Goal: Information Seeking & Learning: Learn about a topic

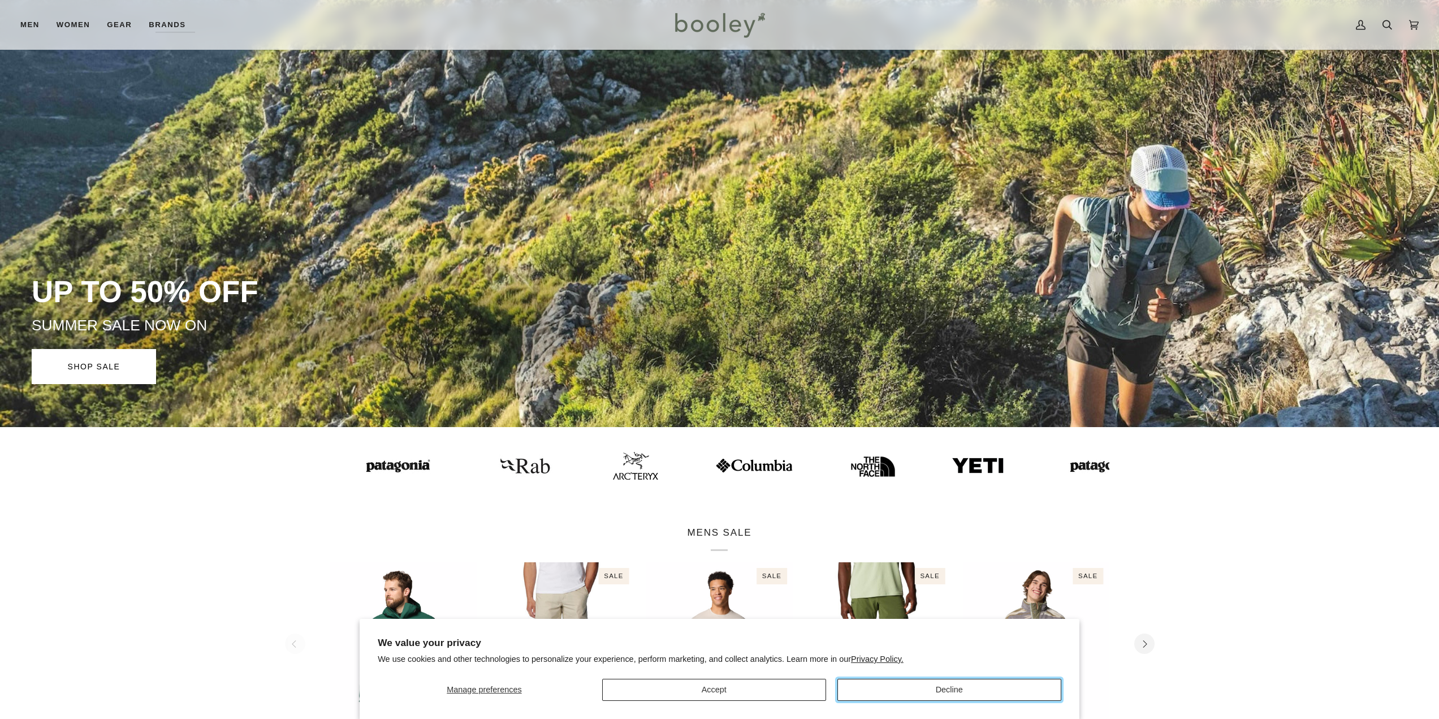
click at [930, 688] on button "Decline" at bounding box center [950, 690] width 224 height 22
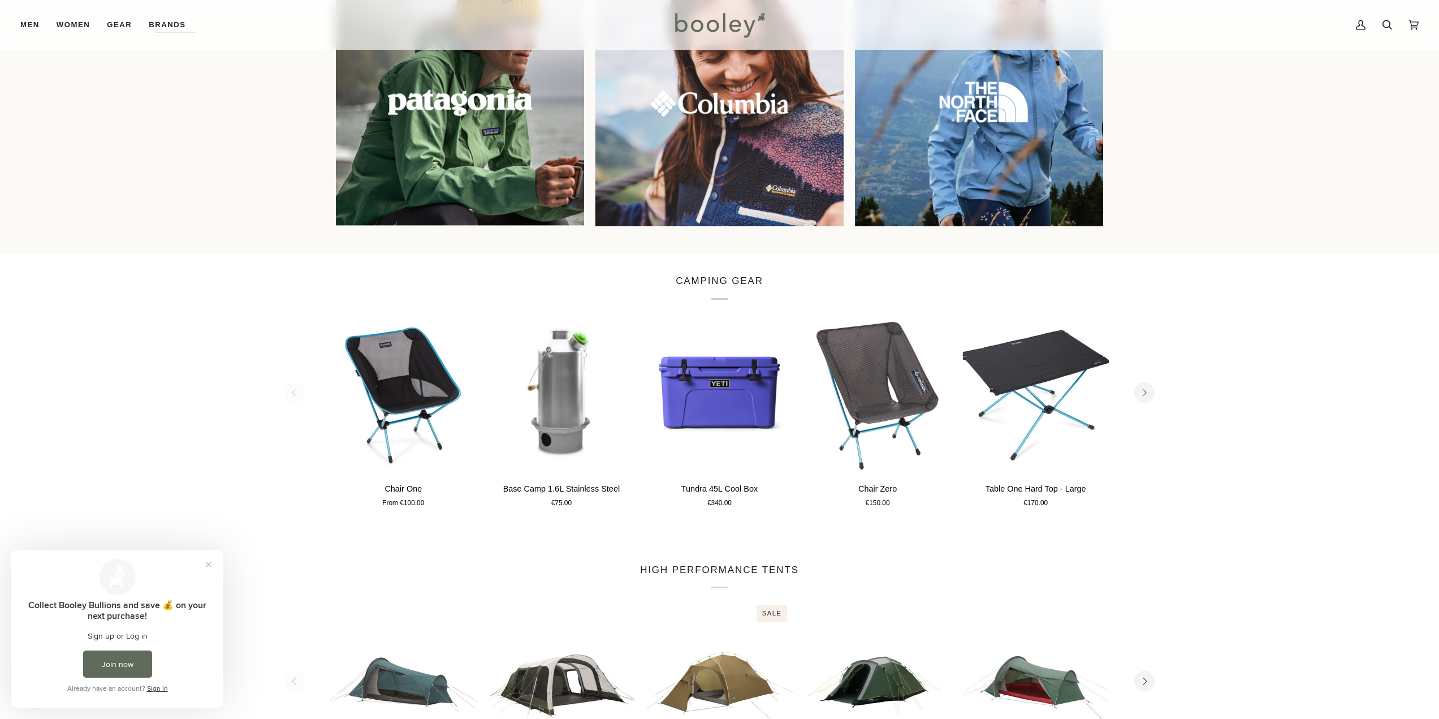
scroll to position [792, 0]
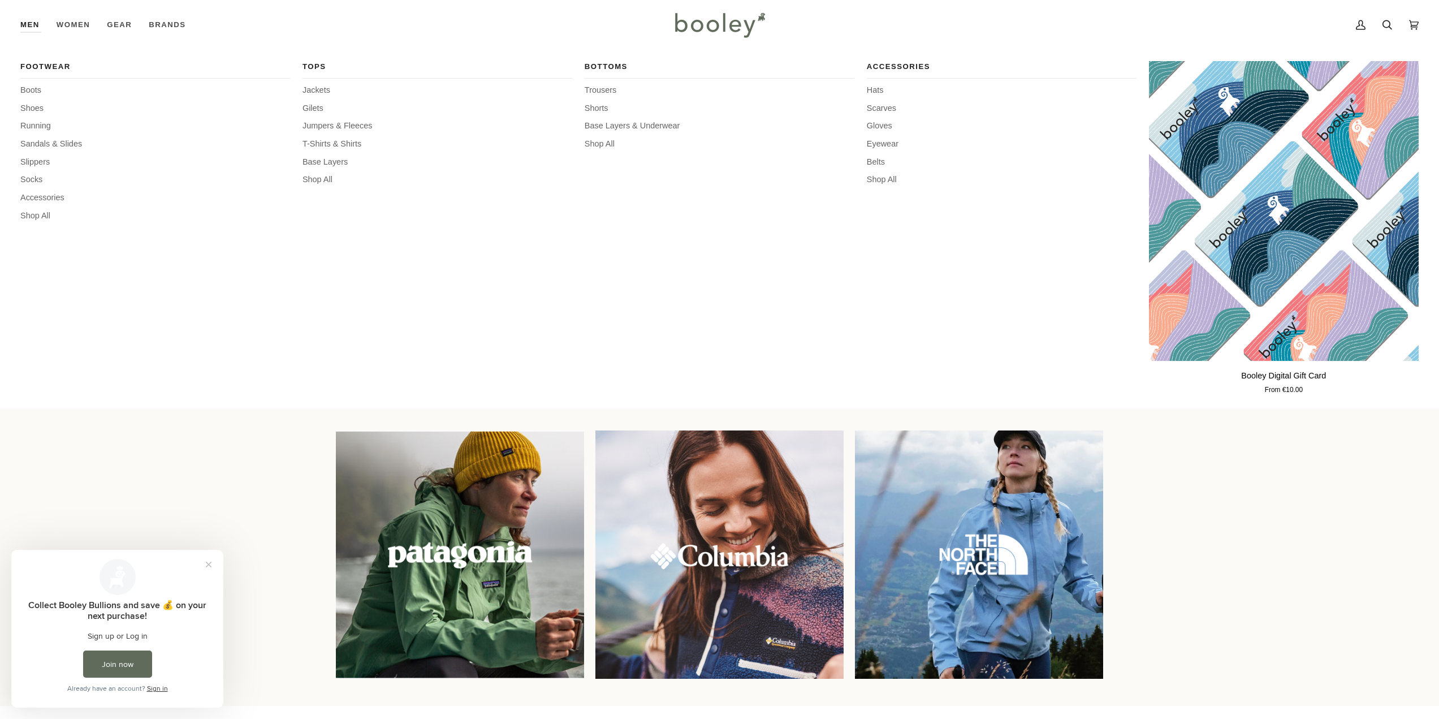
click at [36, 20] on link "Men" at bounding box center [34, 25] width 28 height 50
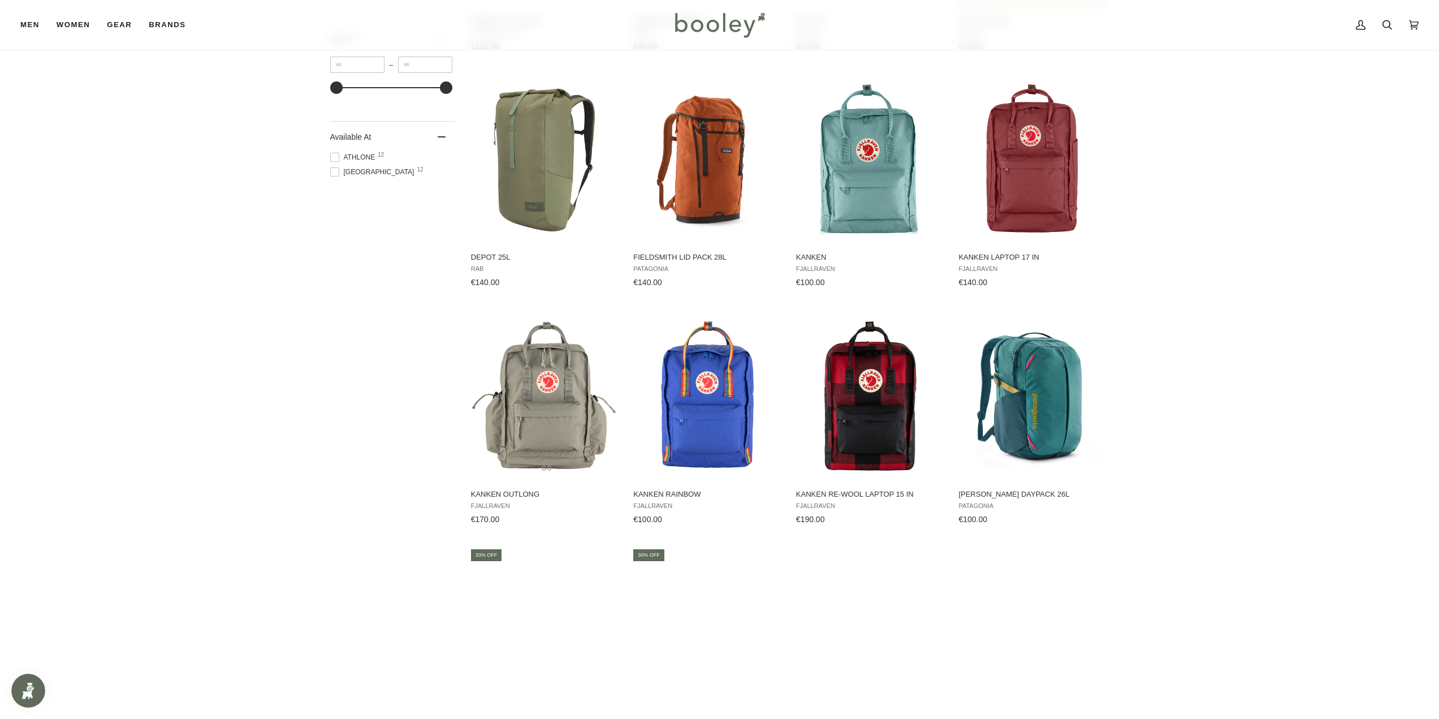
scroll to position [735, 0]
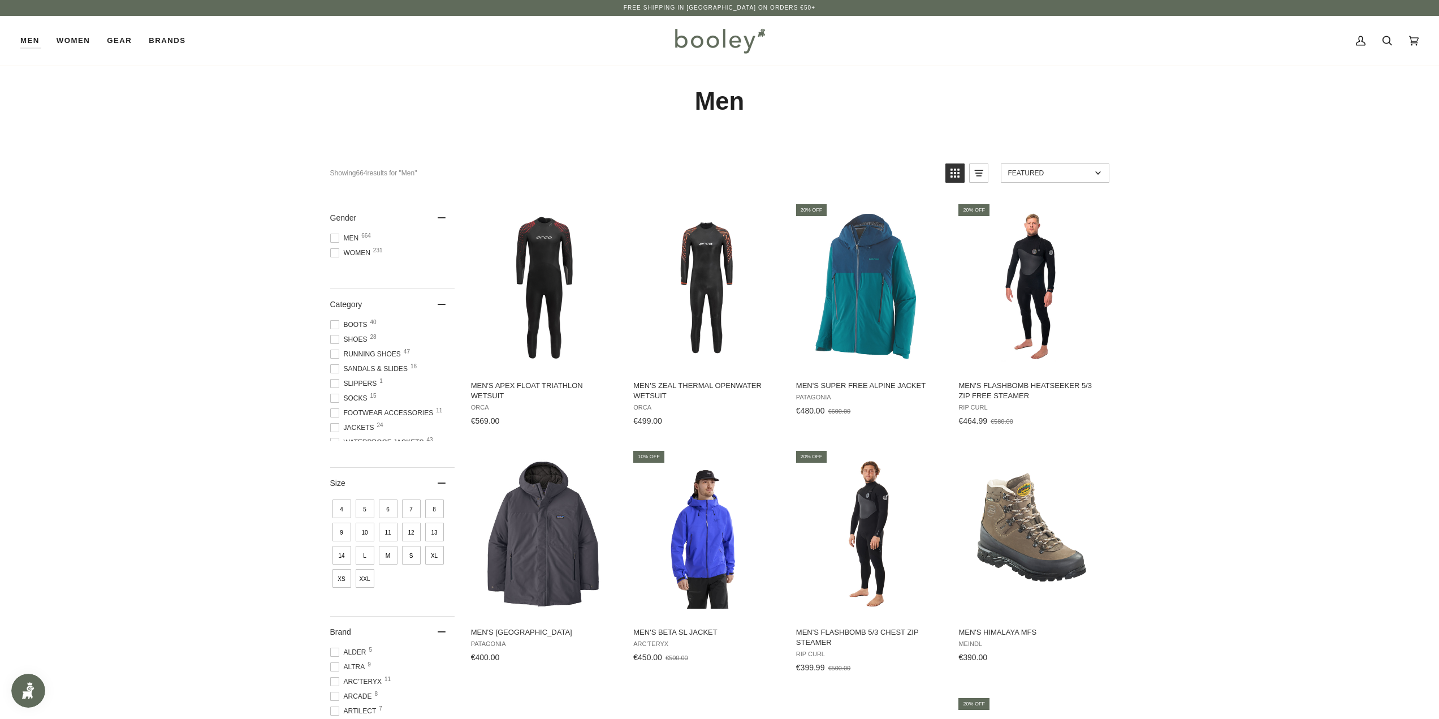
drag, startPoint x: 481, startPoint y: 100, endPoint x: 486, endPoint y: 104, distance: 6.4
click at [482, 100] on h1 "Men" at bounding box center [719, 101] width 779 height 31
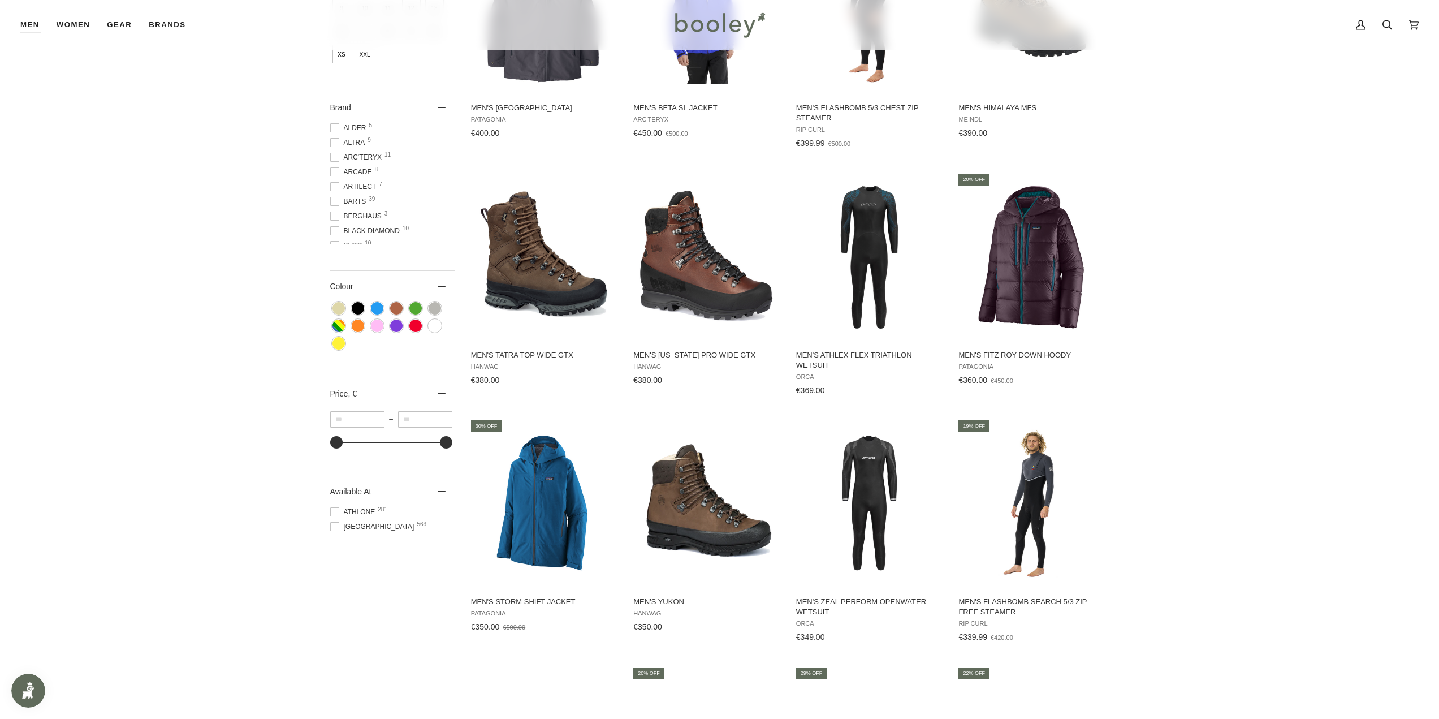
scroll to position [735, 0]
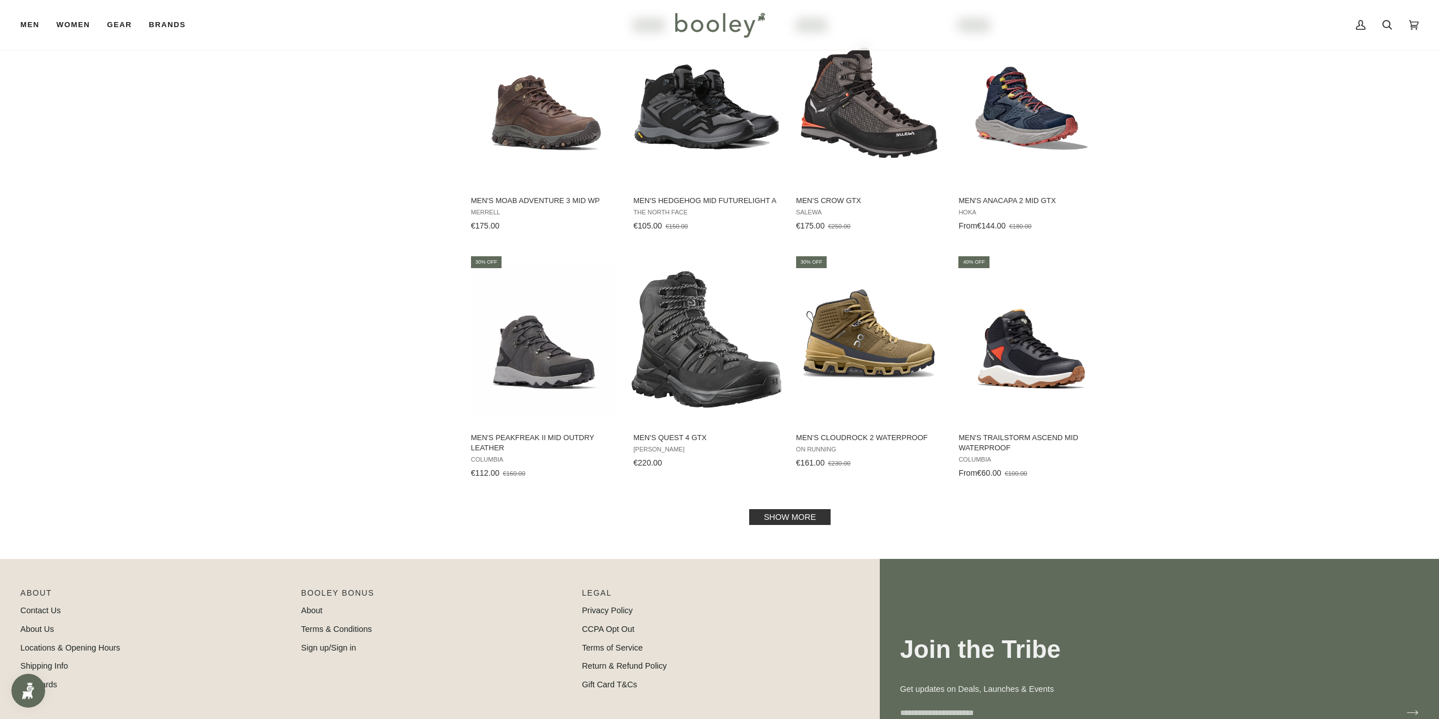
scroll to position [1043, 0]
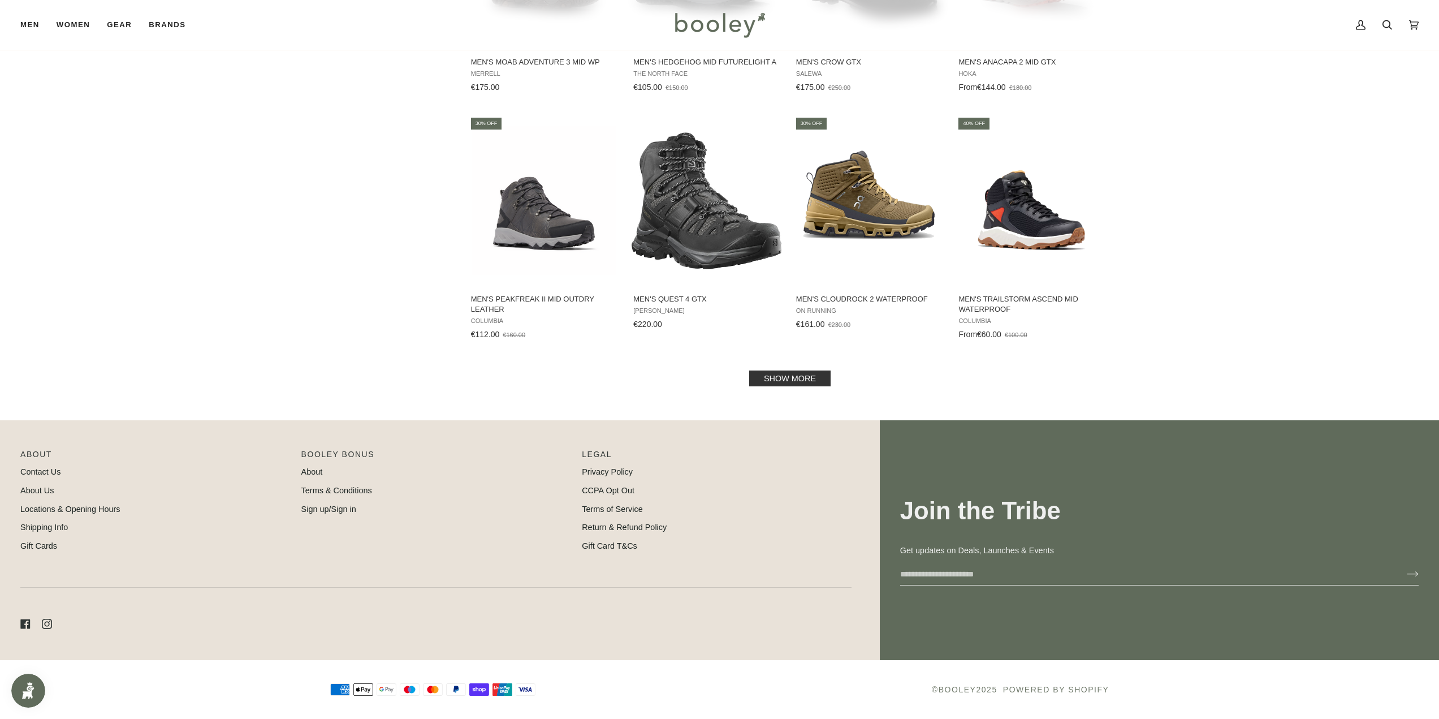
click at [812, 384] on link "Show more" at bounding box center [789, 378] width 81 height 16
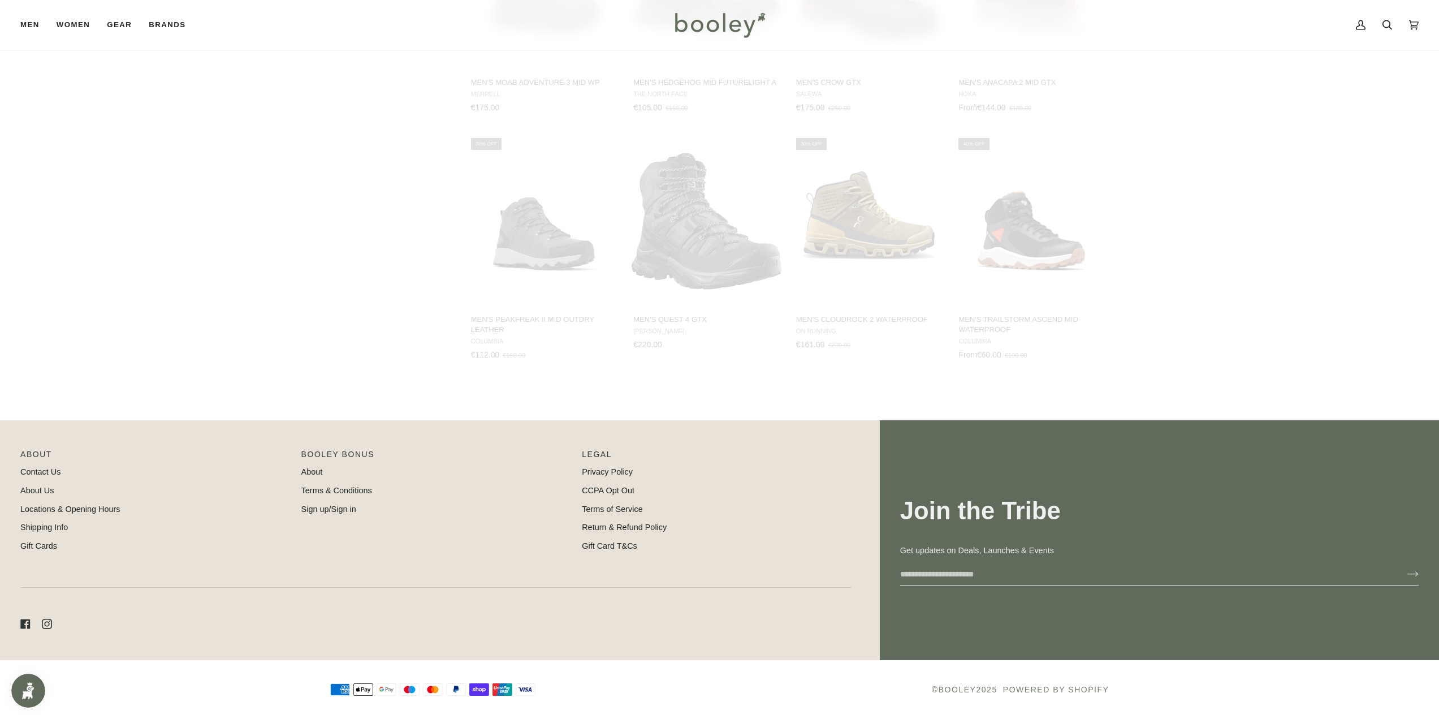
scroll to position [1023, 0]
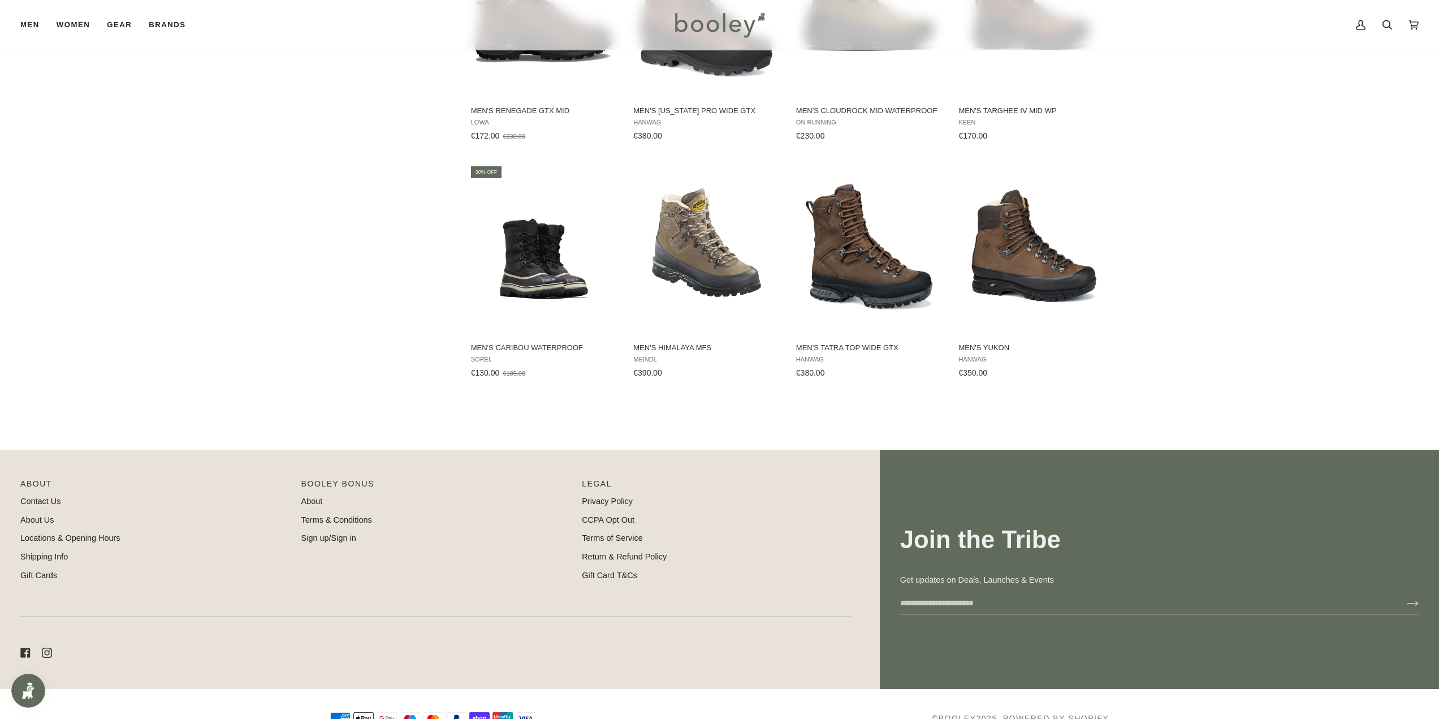
scroll to position [2228, 0]
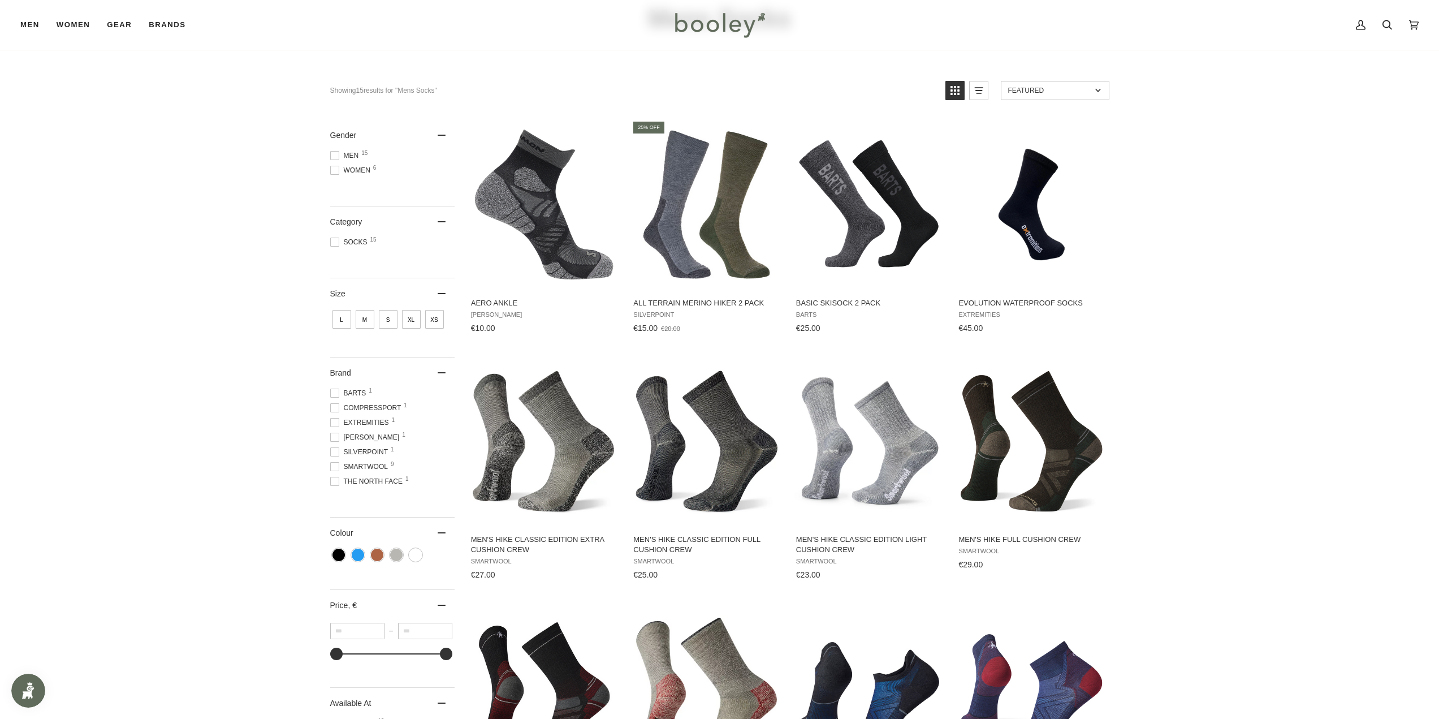
scroll to position [396, 0]
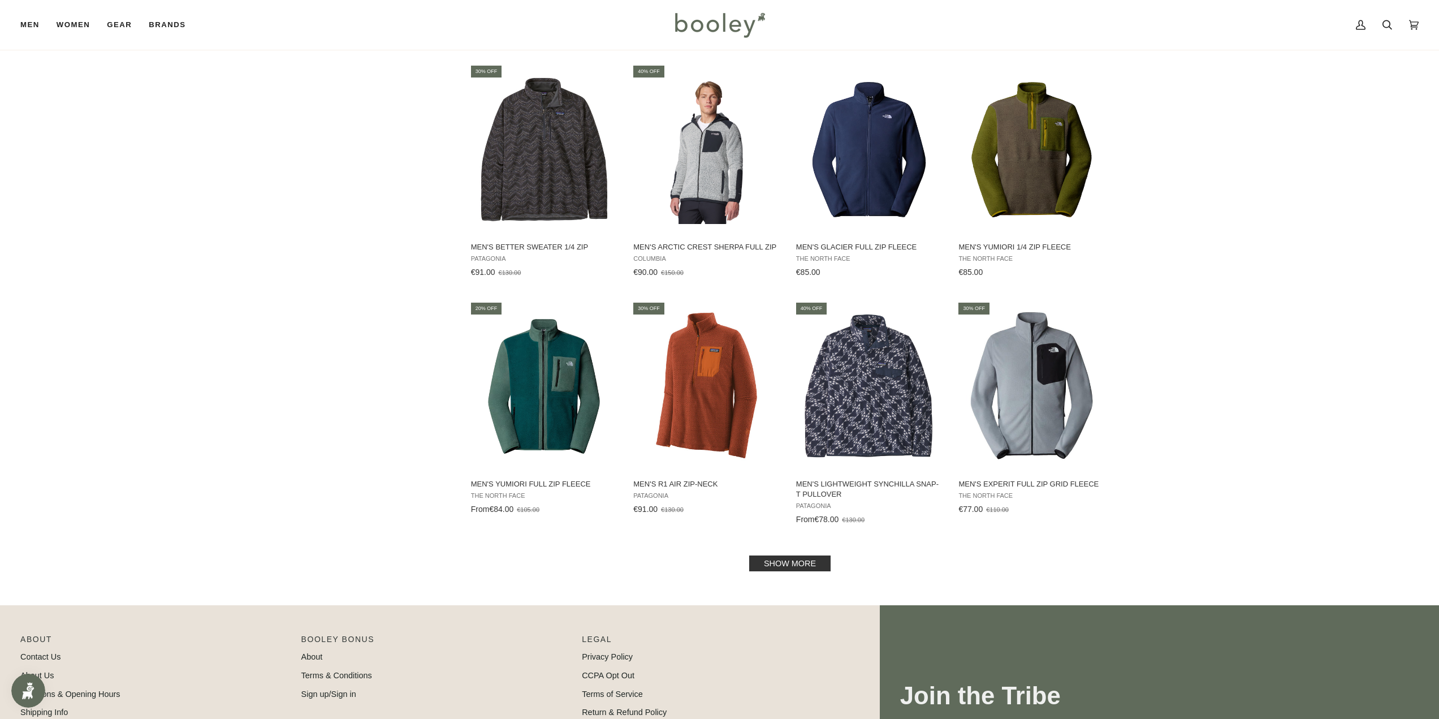
scroll to position [961, 0]
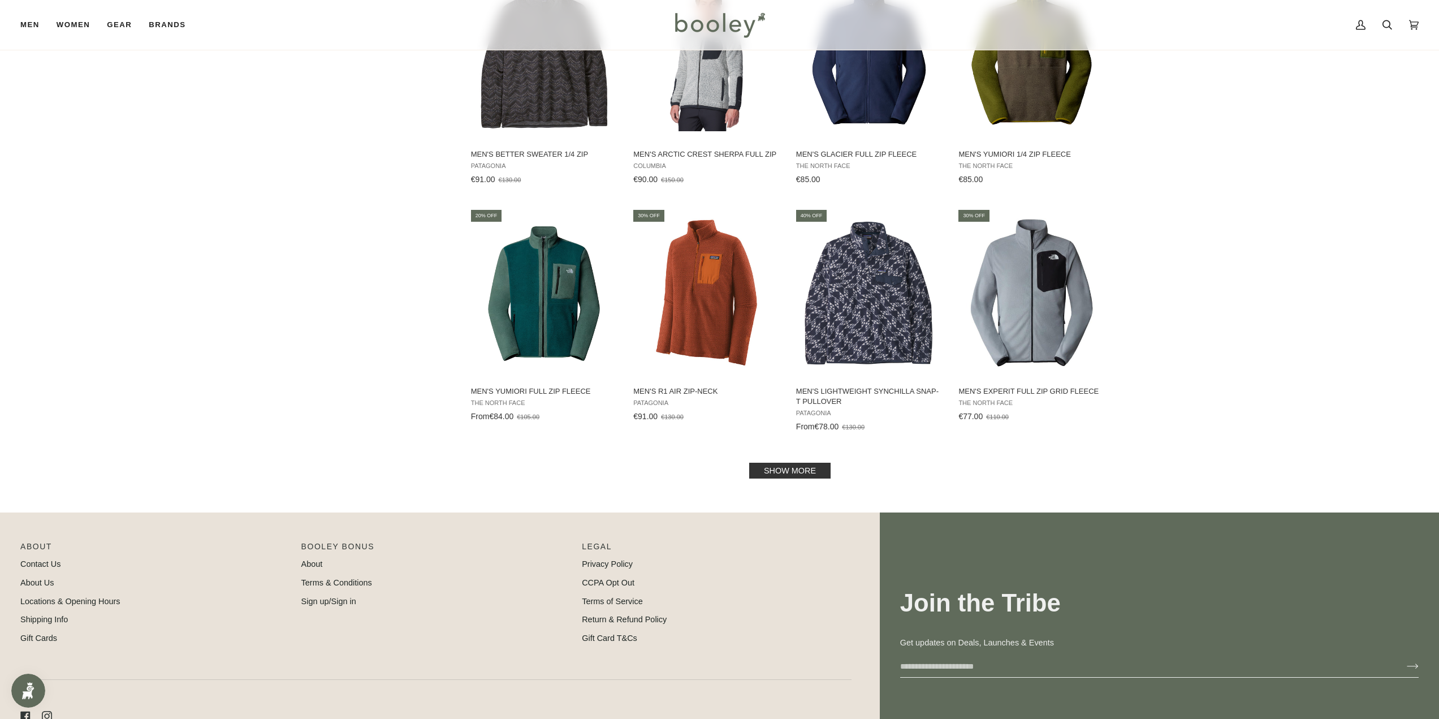
click at [767, 464] on link "Show more" at bounding box center [789, 471] width 81 height 16
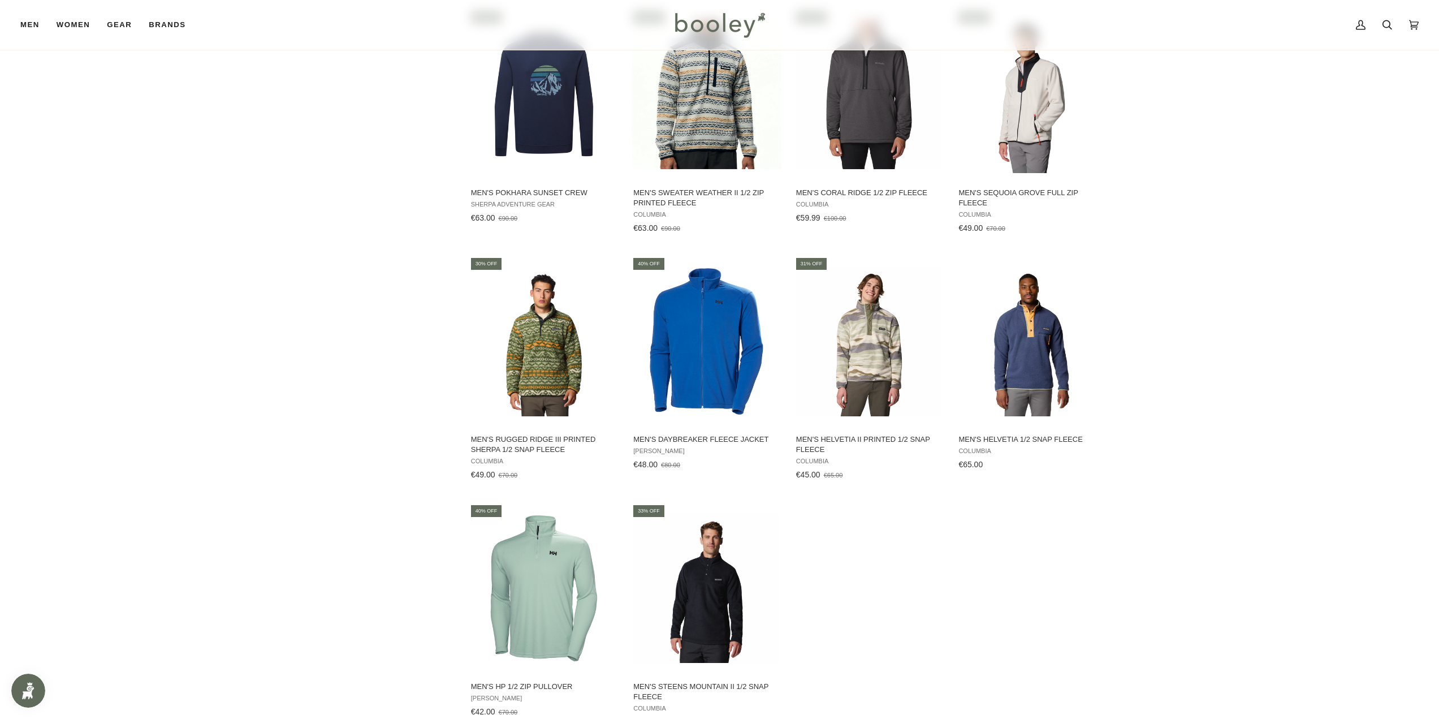
scroll to position [1753, 0]
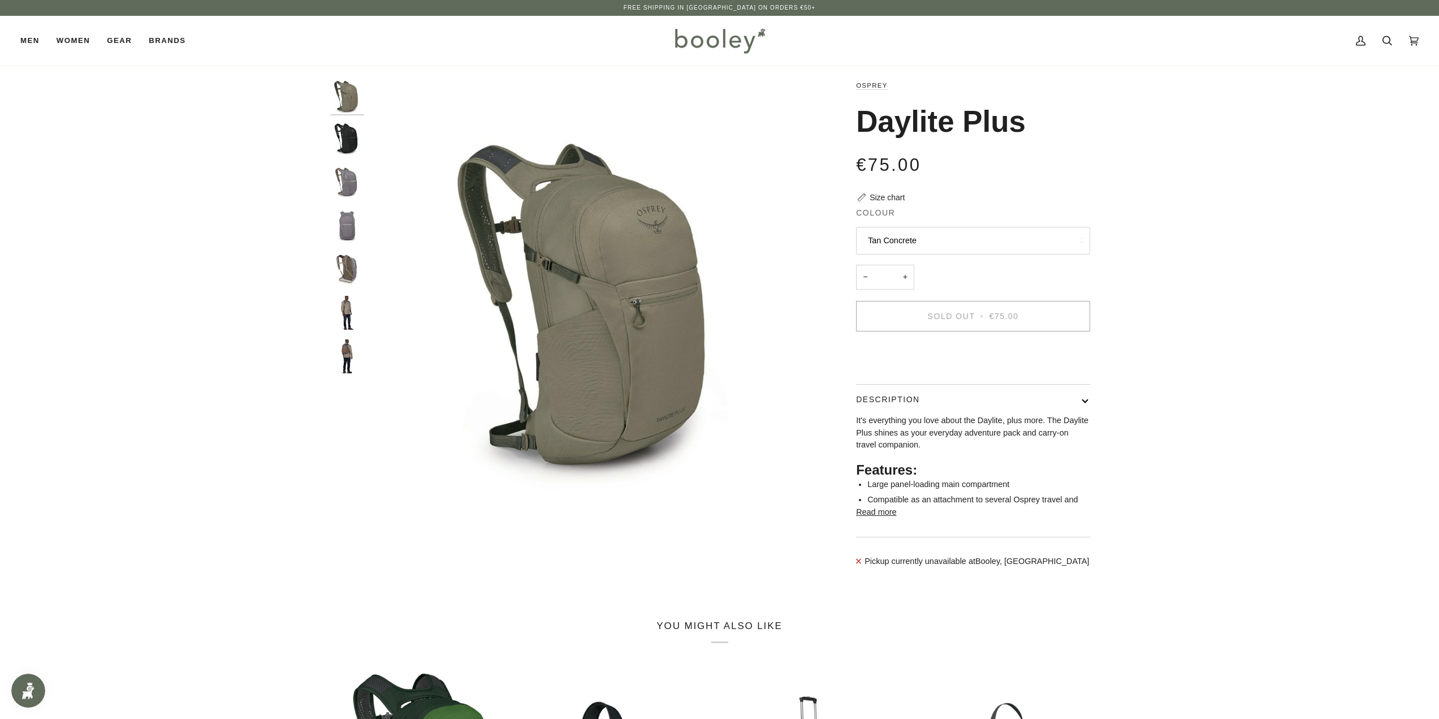
click at [1083, 415] on button "Description" at bounding box center [973, 400] width 234 height 30
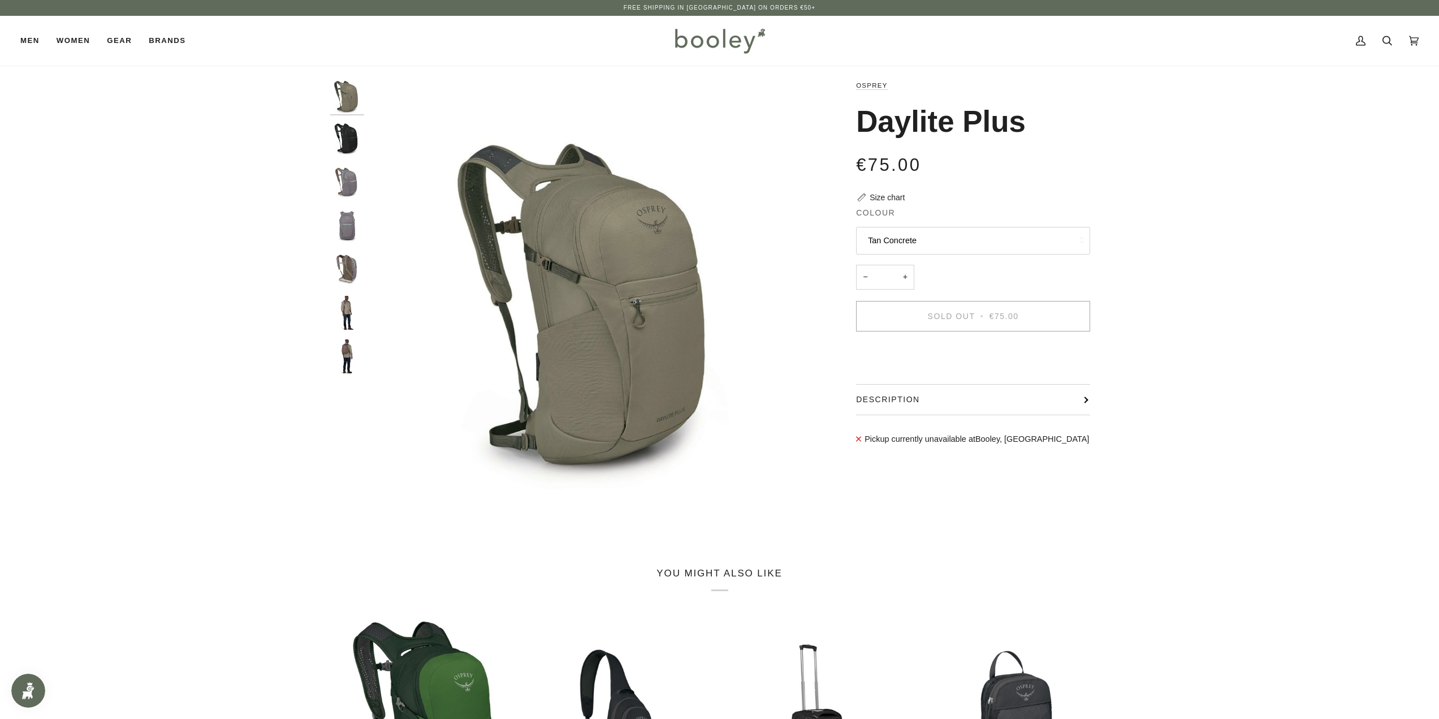
click at [1084, 415] on button "Description" at bounding box center [973, 400] width 234 height 30
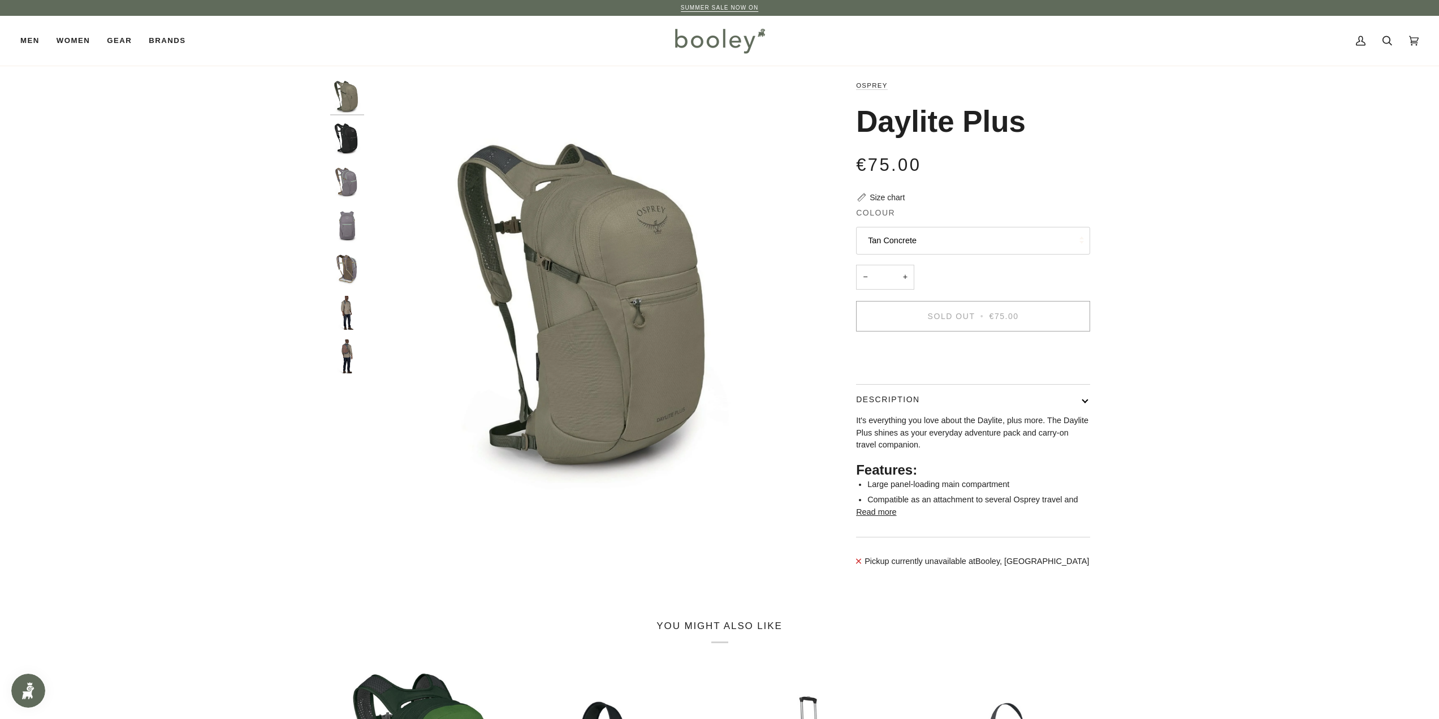
click at [348, 271] on img "Osprey Daylite Plus Soundwave Grey - Booley Galway" at bounding box center [347, 270] width 34 height 34
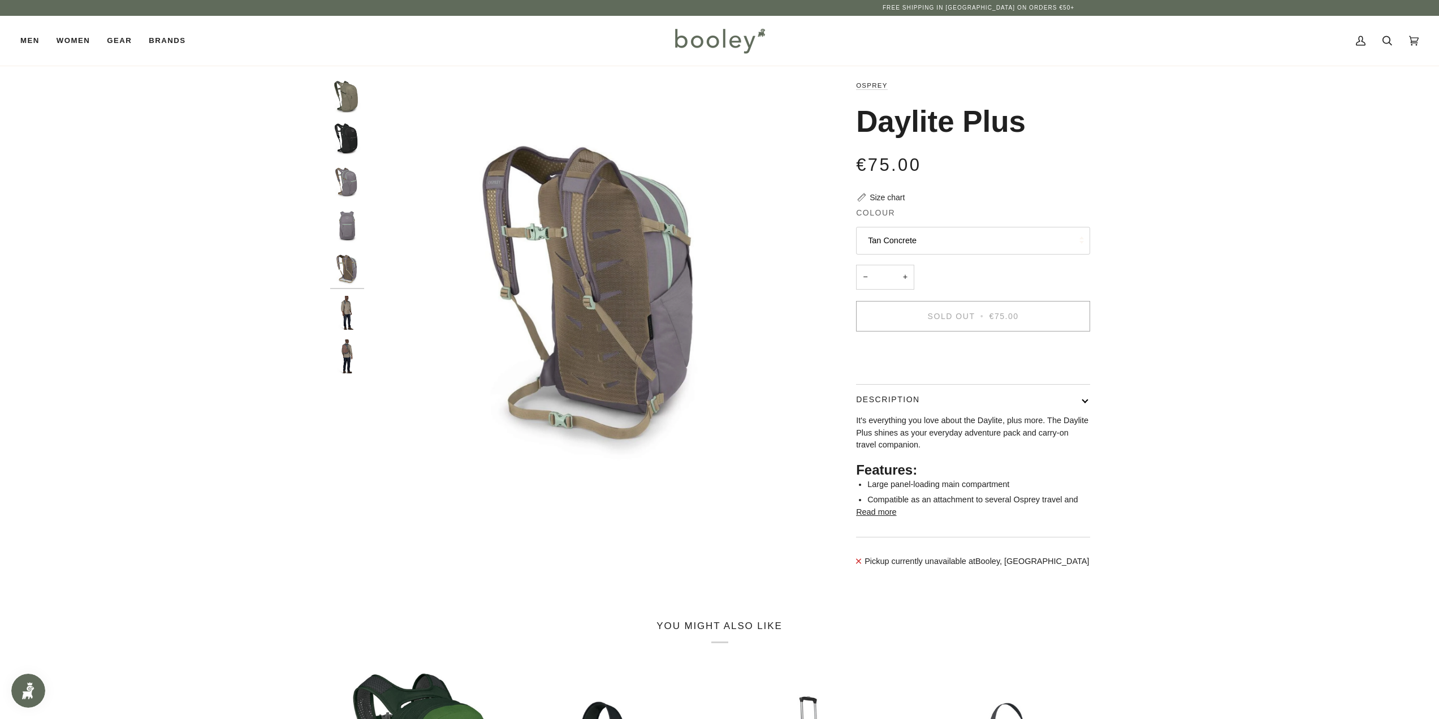
click at [343, 316] on img "Osprey Daylite Plus - Booley Galway" at bounding box center [347, 313] width 34 height 34
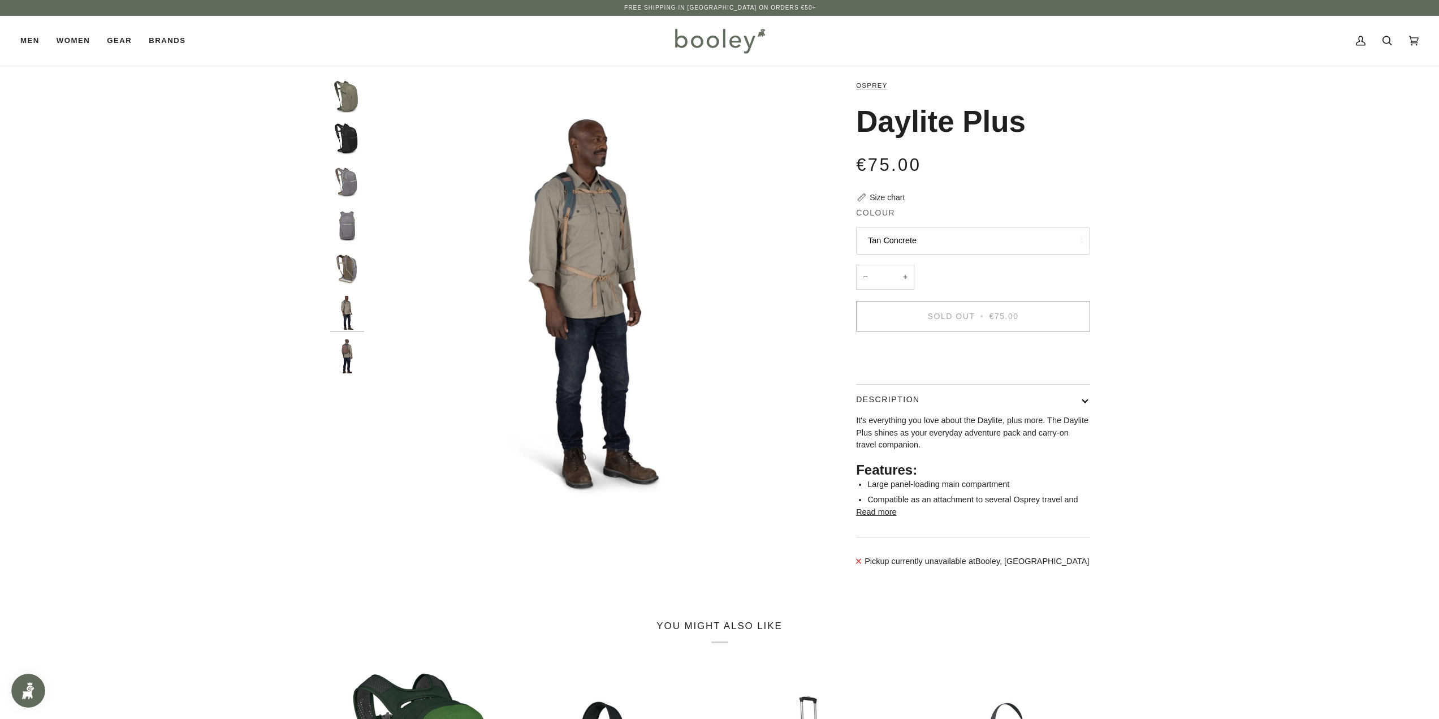
click at [350, 361] on img "Osprey Daylite Plus - Booley Galway" at bounding box center [347, 356] width 34 height 34
